Goal: Task Accomplishment & Management: Use online tool/utility

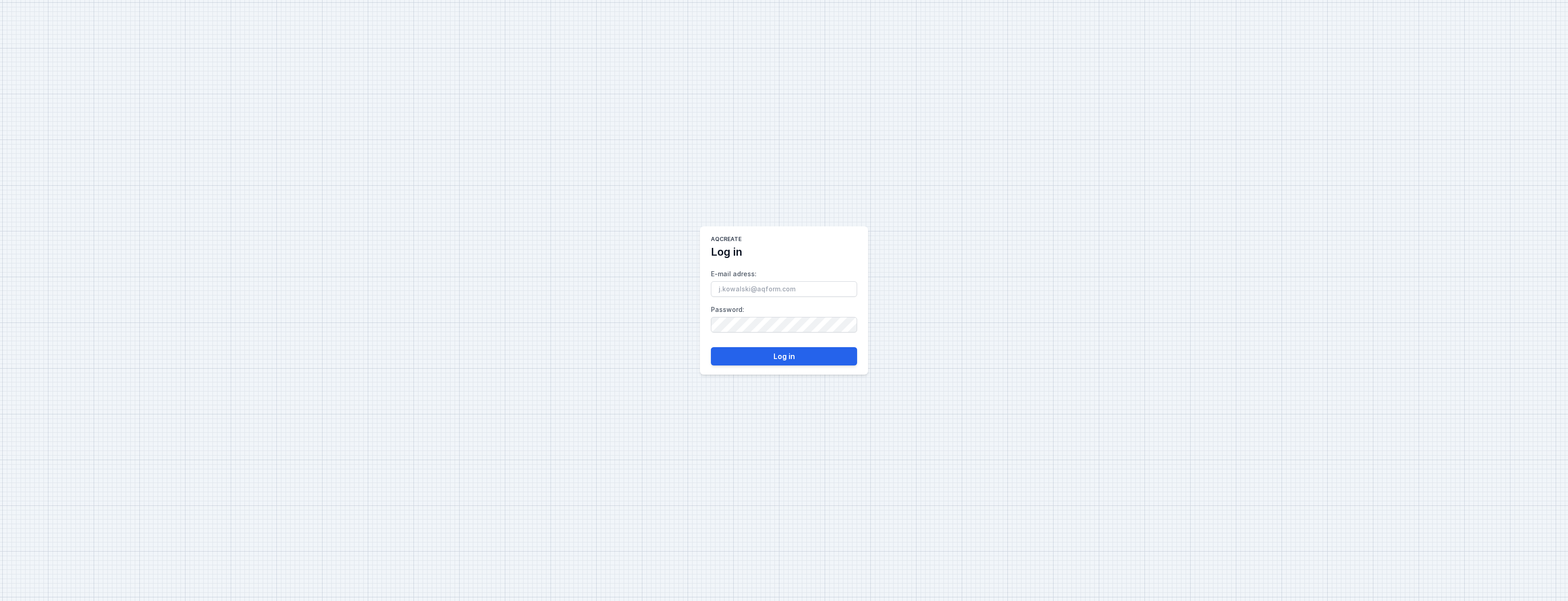
type input "[EMAIL_ADDRESS][DOMAIN_NAME]"
click at [809, 360] on button "Log in" at bounding box center [783, 356] width 146 height 18
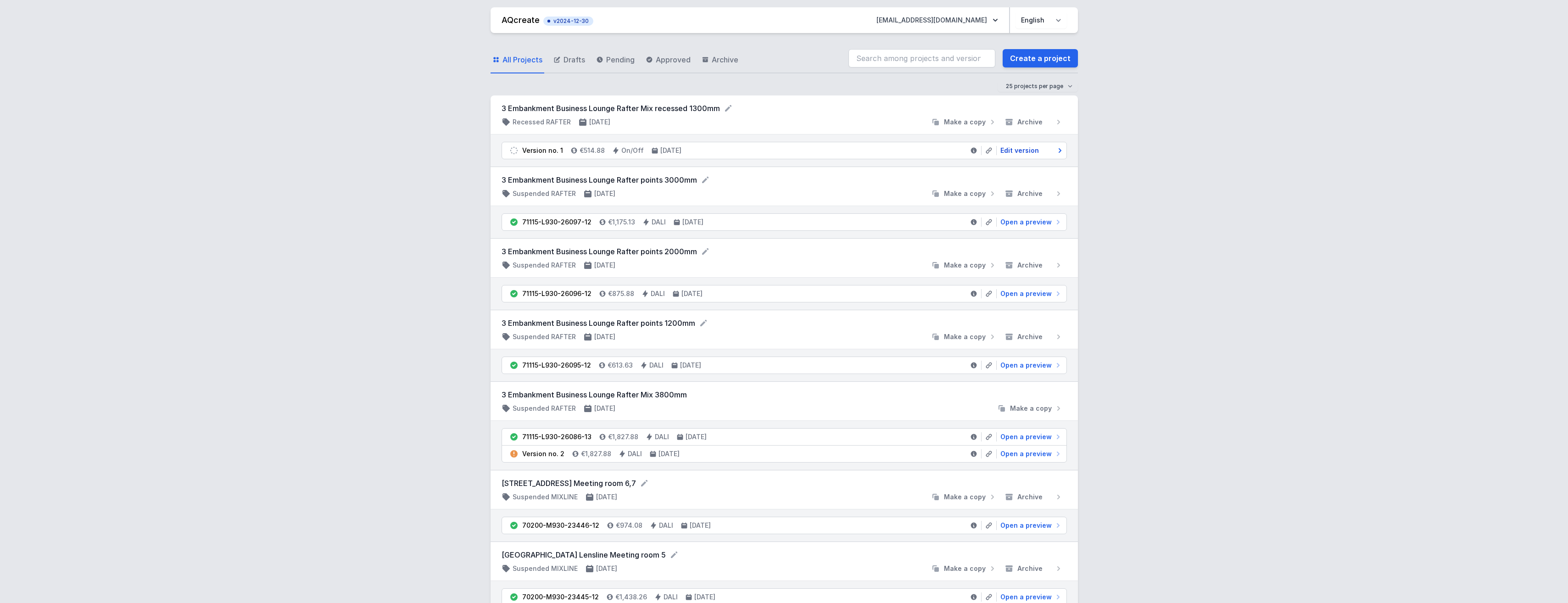
click at [1019, 146] on span "Edit version" at bounding box center [1019, 150] width 38 height 9
select select "M"
select select "3000"
select select "2"
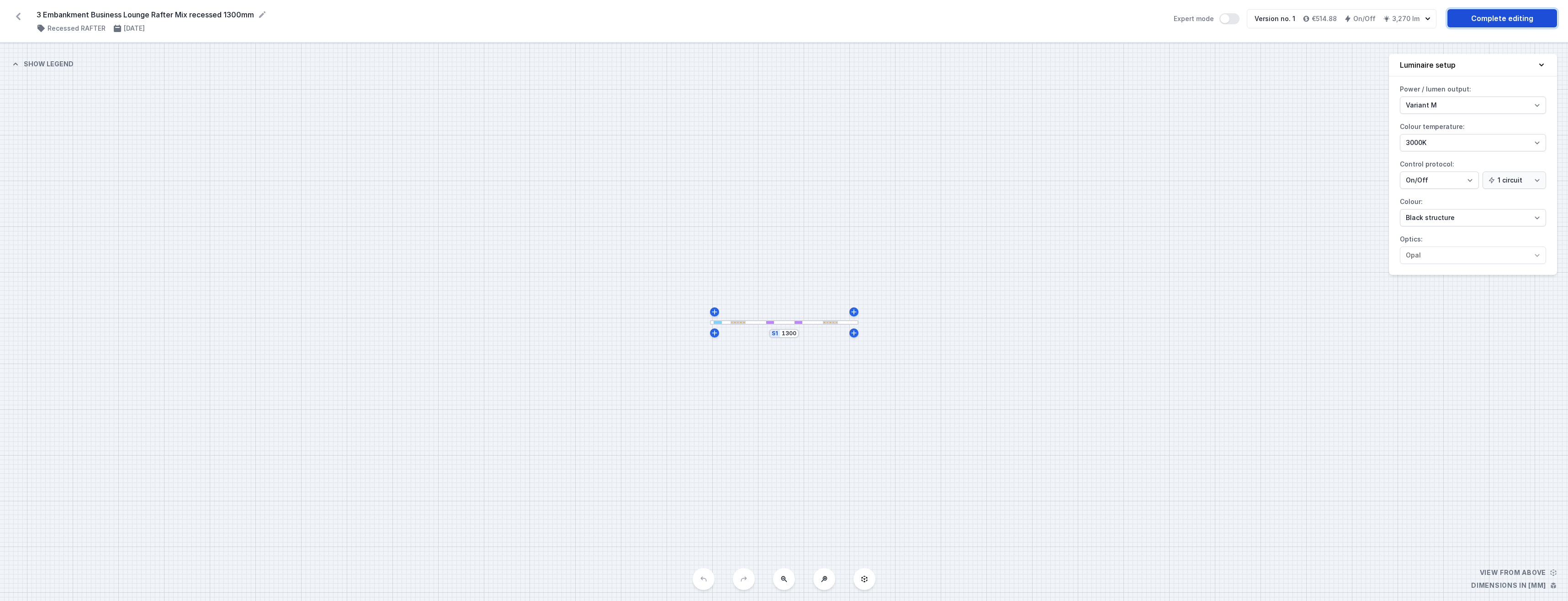
click at [1480, 27] on link "Complete editing" at bounding box center [1502, 18] width 110 height 18
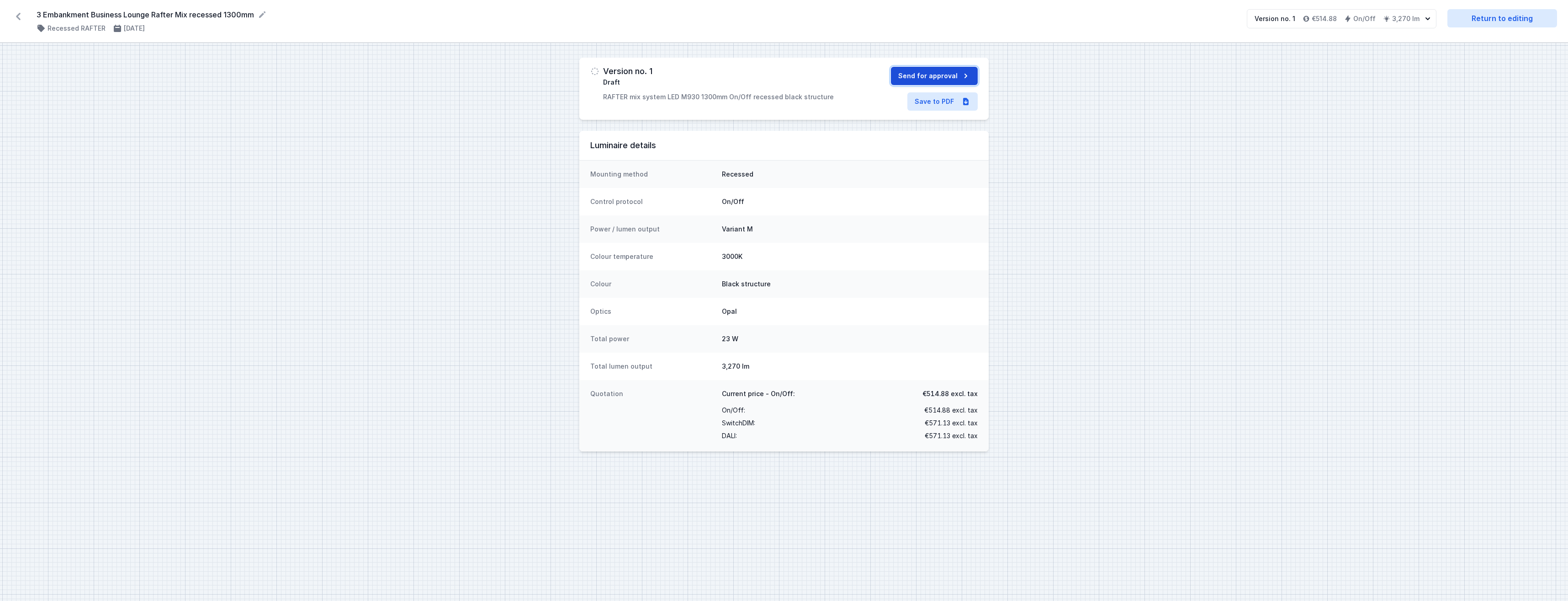
click at [934, 76] on button "Send for approval" at bounding box center [934, 76] width 87 height 18
